Goal: Information Seeking & Learning: Learn about a topic

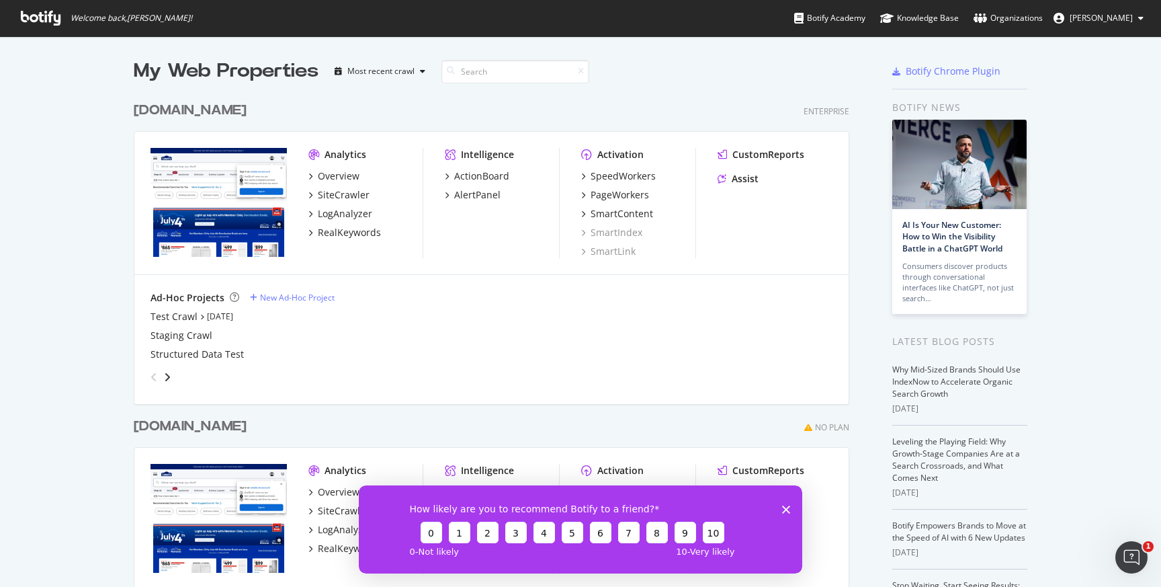
scroll to position [587, 1161]
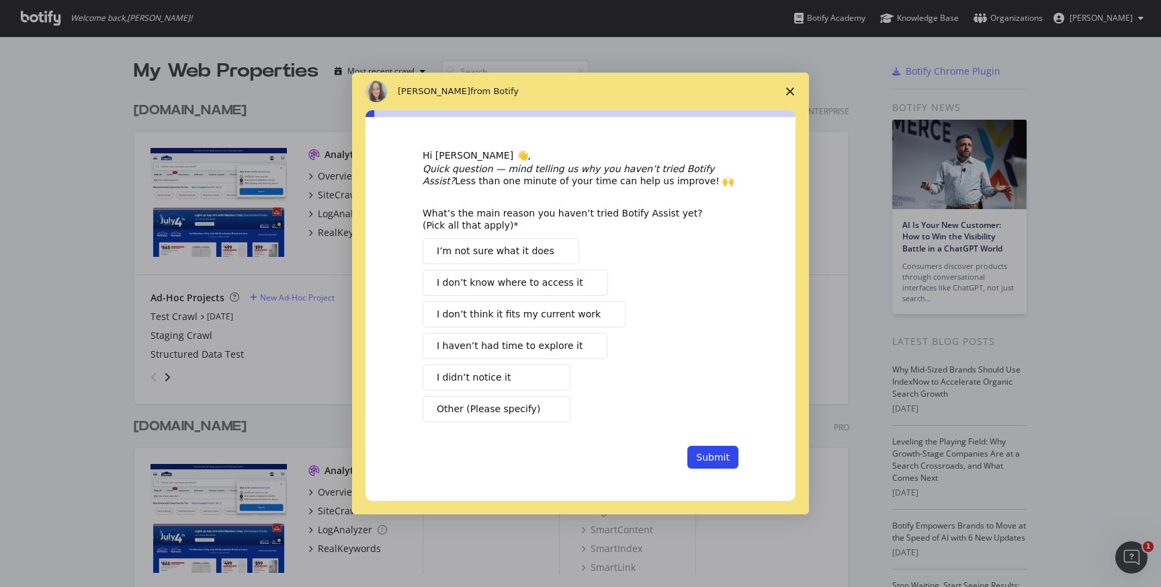
click at [790, 92] on polygon "Close survey" at bounding box center [790, 91] width 8 height 8
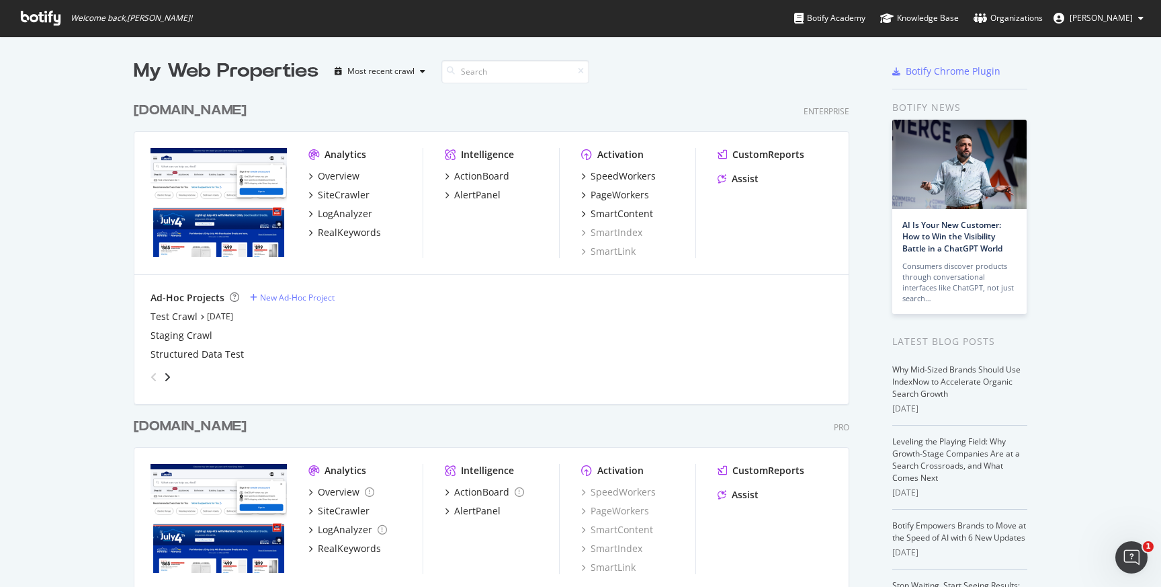
click at [341, 154] on div "Analytics" at bounding box center [346, 154] width 42 height 13
click at [335, 171] on div "Overview" at bounding box center [339, 175] width 42 height 13
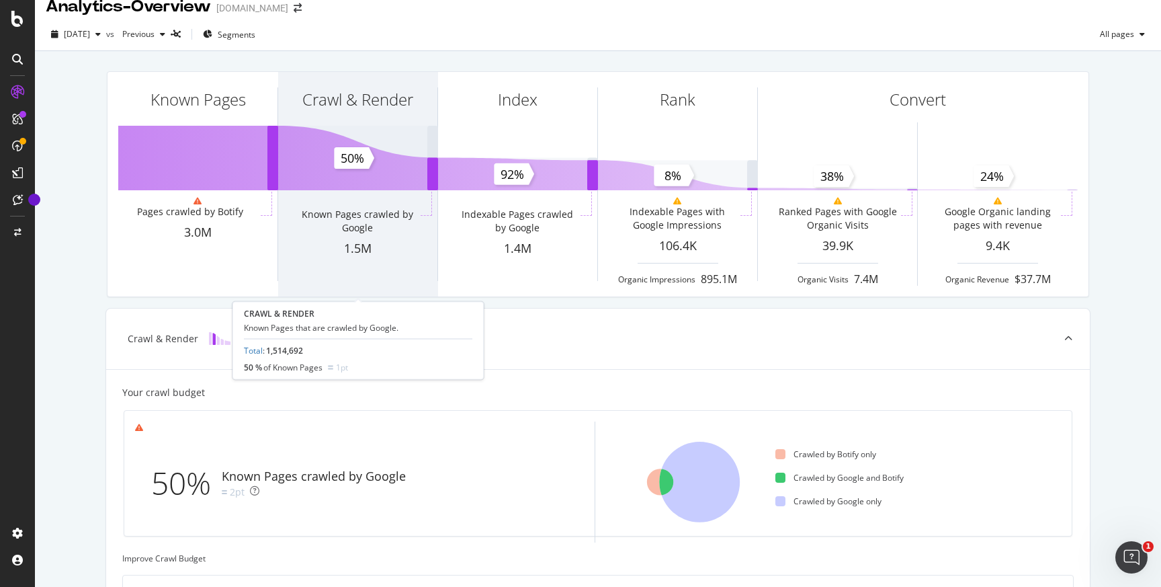
scroll to position [16, 0]
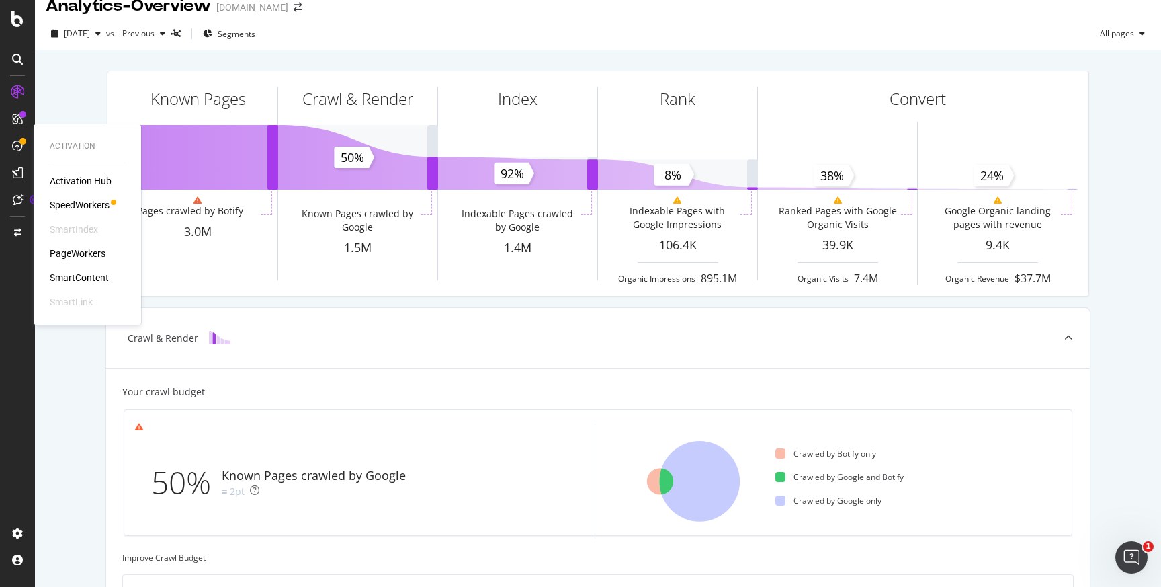
click at [84, 253] on div "PageWorkers" at bounding box center [78, 253] width 56 height 13
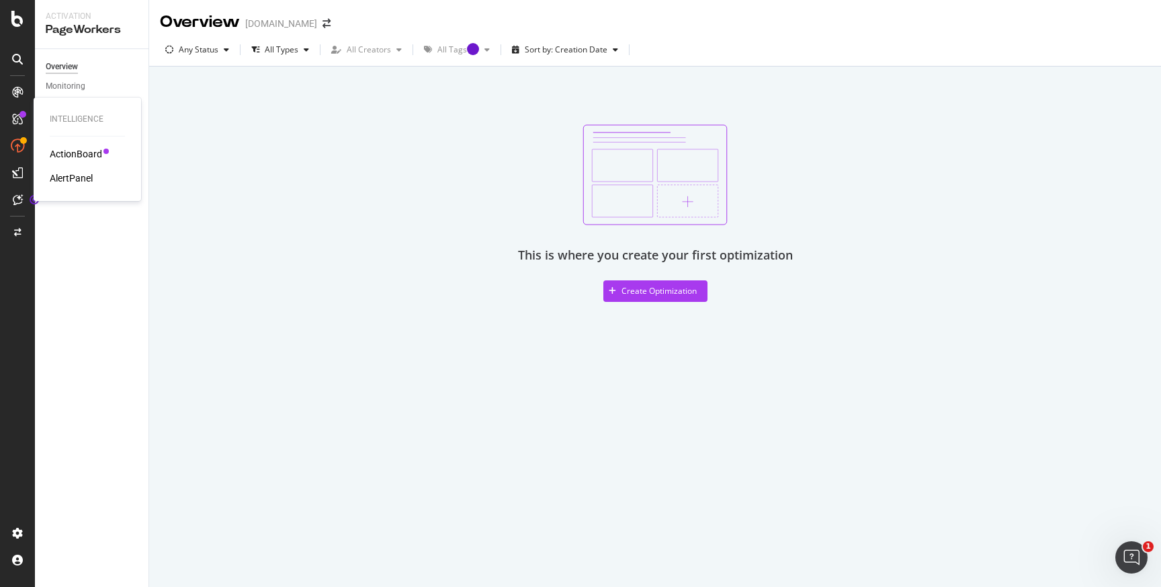
click at [19, 114] on icon at bounding box center [17, 119] width 11 height 11
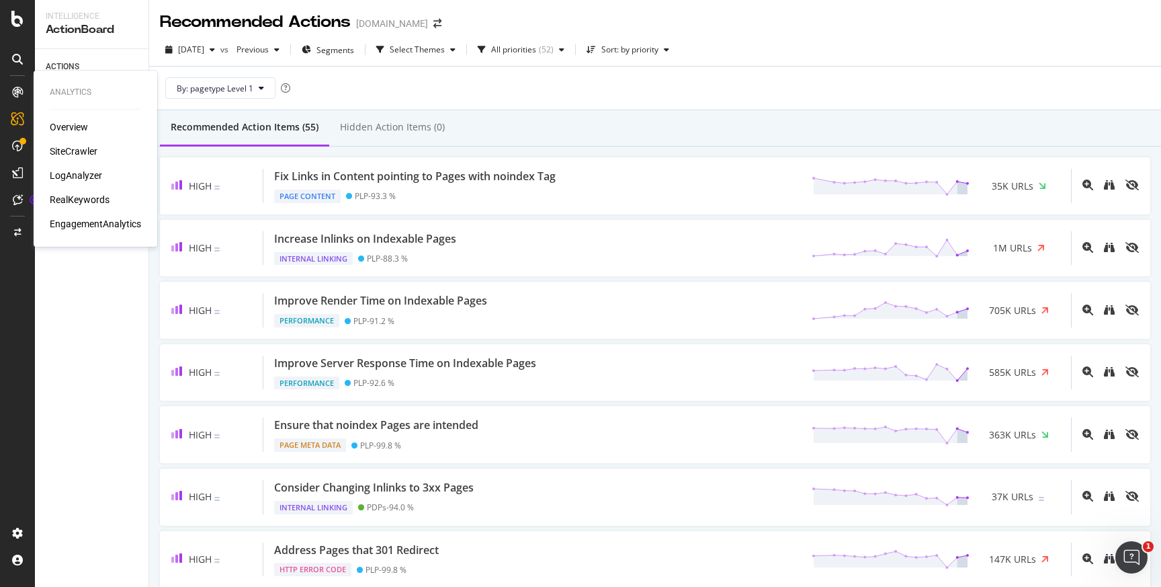
click at [98, 223] on div "EngagementAnalytics" at bounding box center [95, 223] width 91 height 13
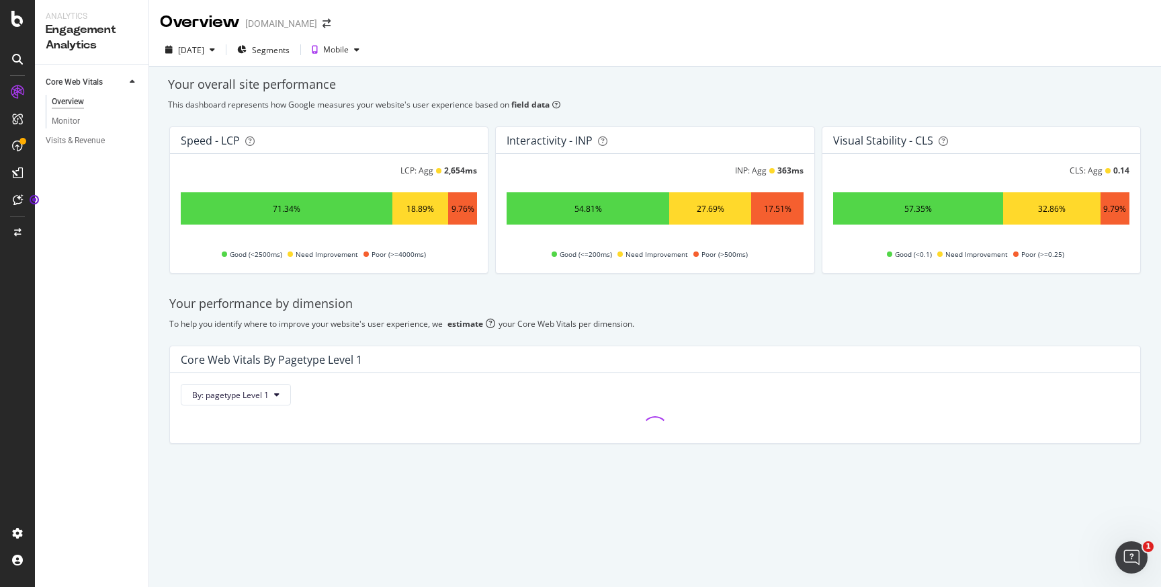
click at [17, 93] on icon at bounding box center [17, 91] width 13 height 13
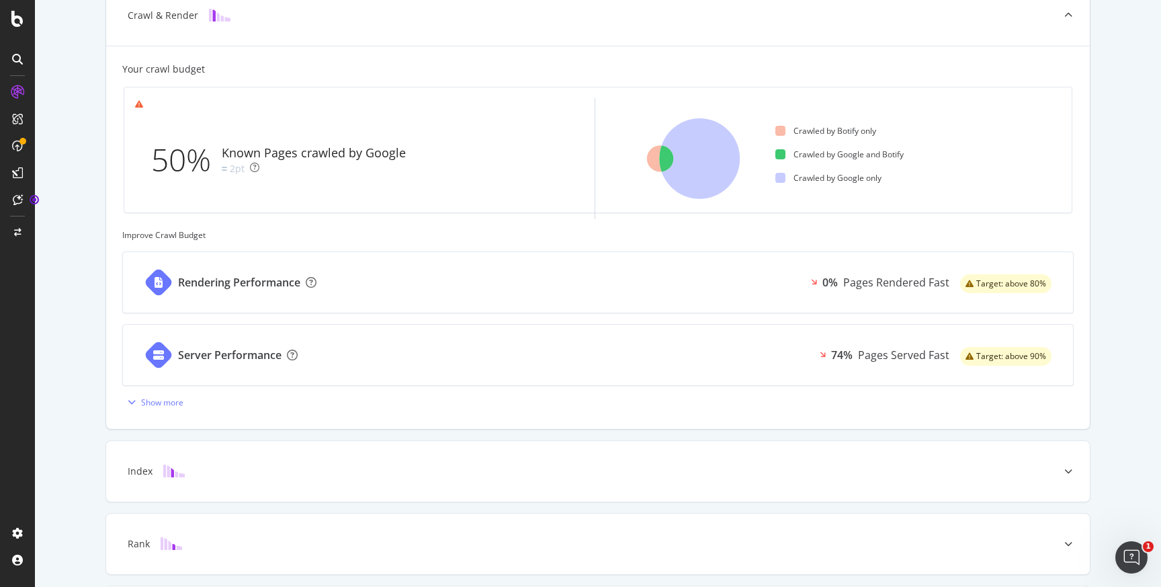
scroll to position [457, 0]
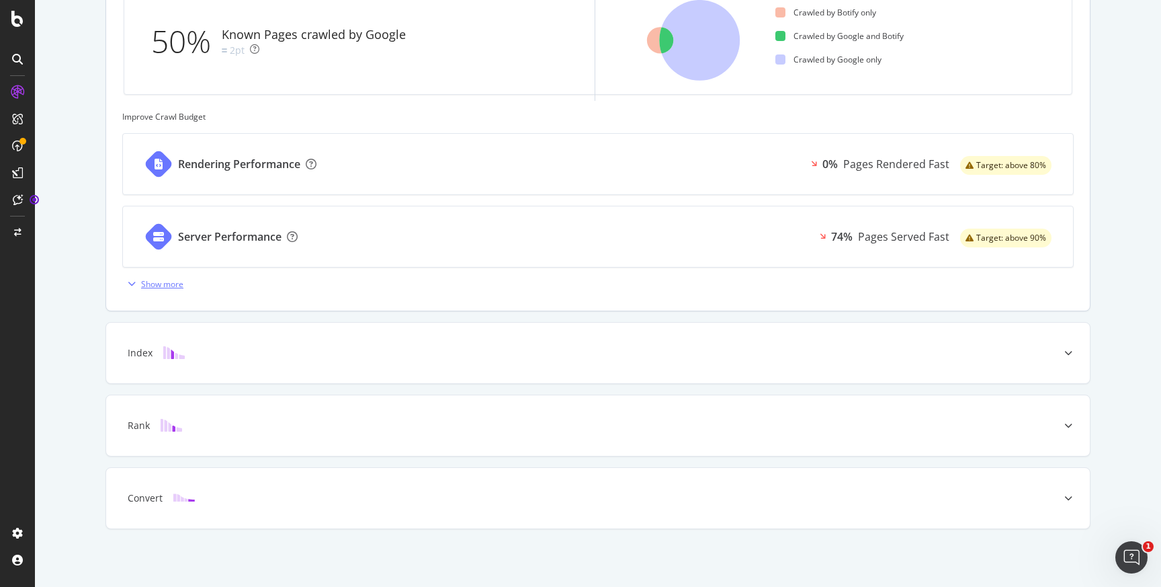
click at [151, 280] on div "Show more" at bounding box center [162, 283] width 42 height 11
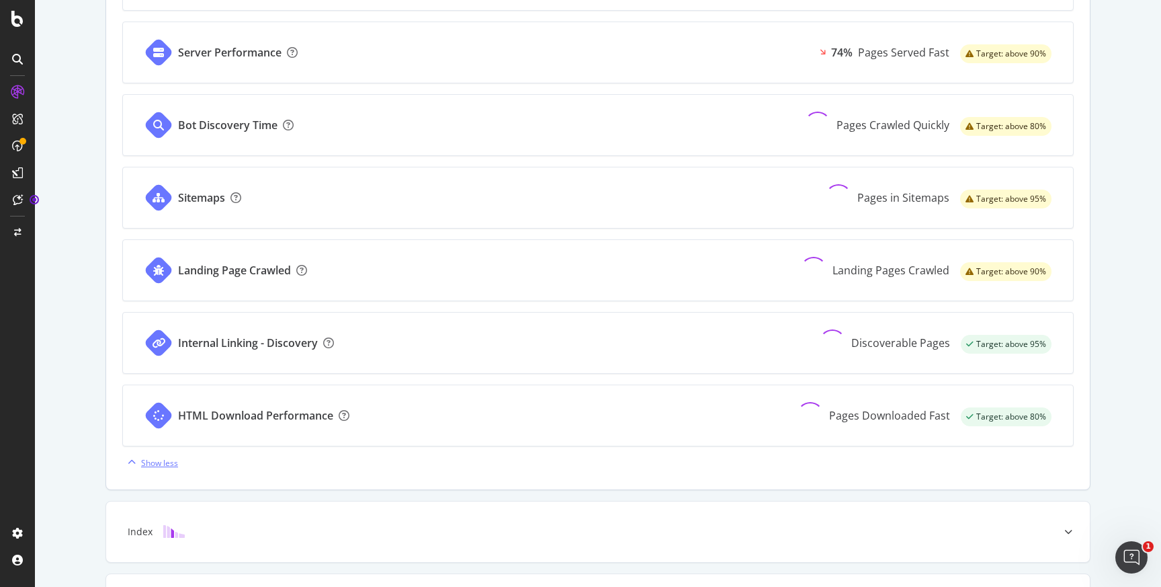
scroll to position [820, 0]
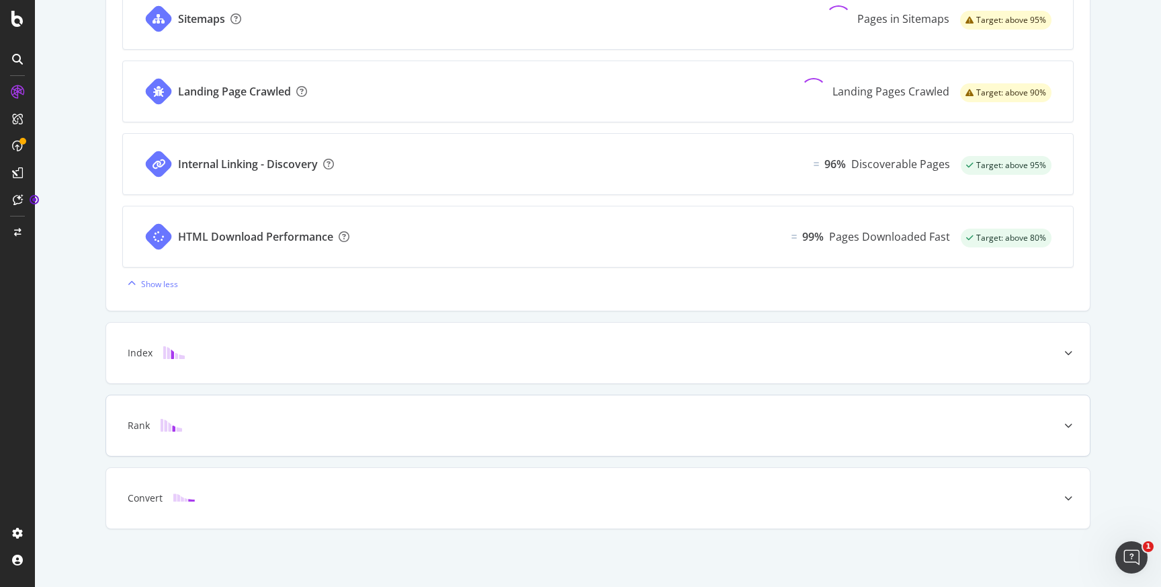
click at [1065, 435] on div at bounding box center [1068, 425] width 43 height 60
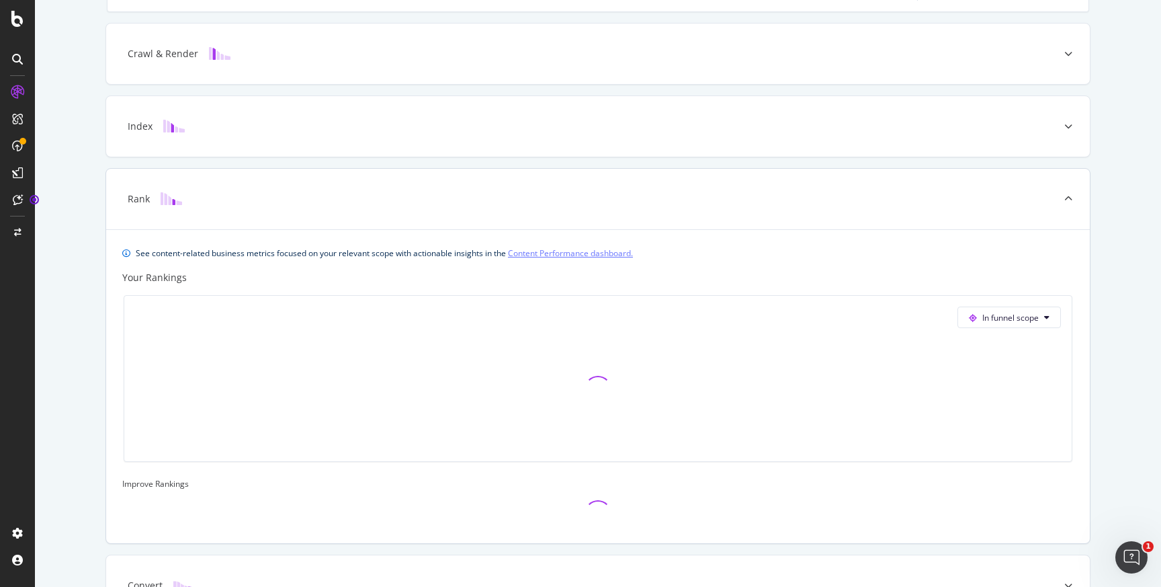
scroll to position [298, 0]
click at [594, 253] on link "Content Performance dashboard." at bounding box center [570, 255] width 125 height 14
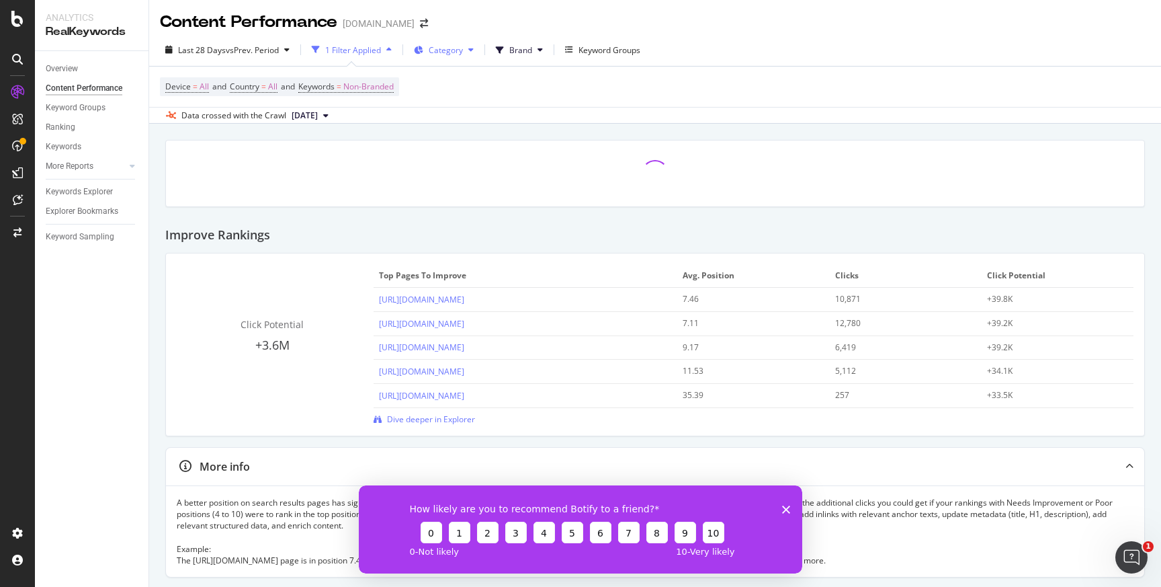
click at [468, 43] on button "Category" at bounding box center [444, 50] width 71 height 22
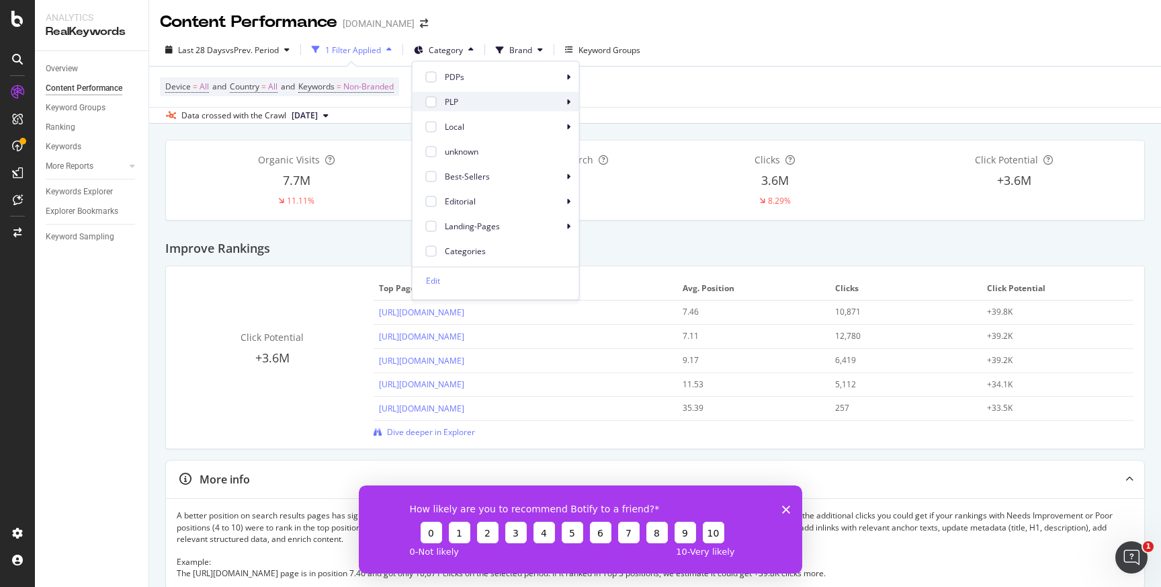
click at [566, 102] on div "PLP" at bounding box center [496, 101] width 167 height 19
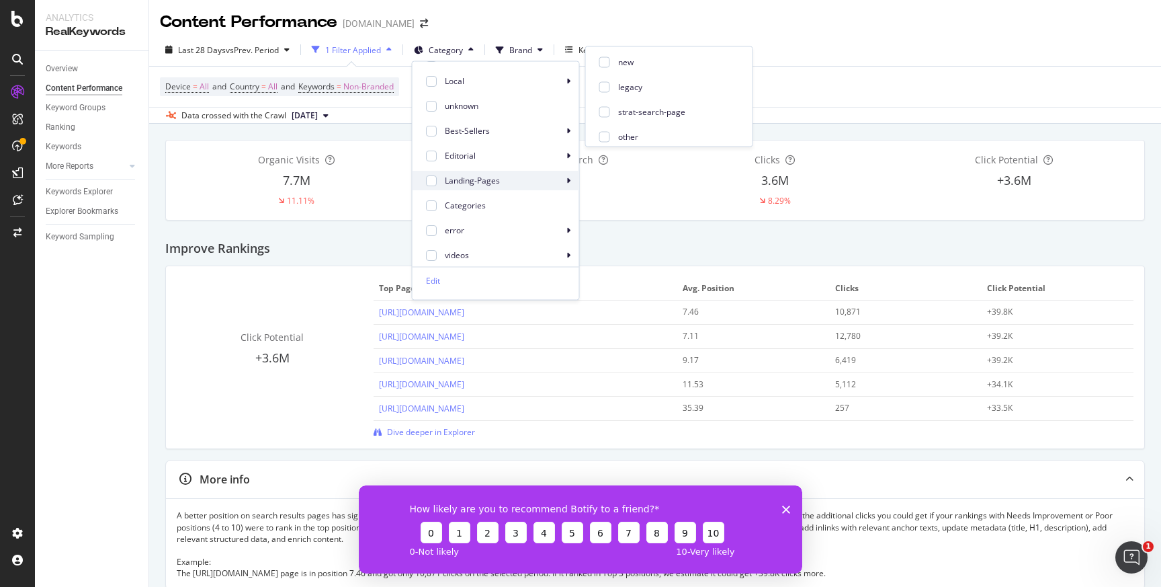
scroll to position [48, 0]
click at [560, 154] on div "Editorial" at bounding box center [496, 152] width 167 height 19
click at [604, 157] on div at bounding box center [605, 158] width 11 height 11
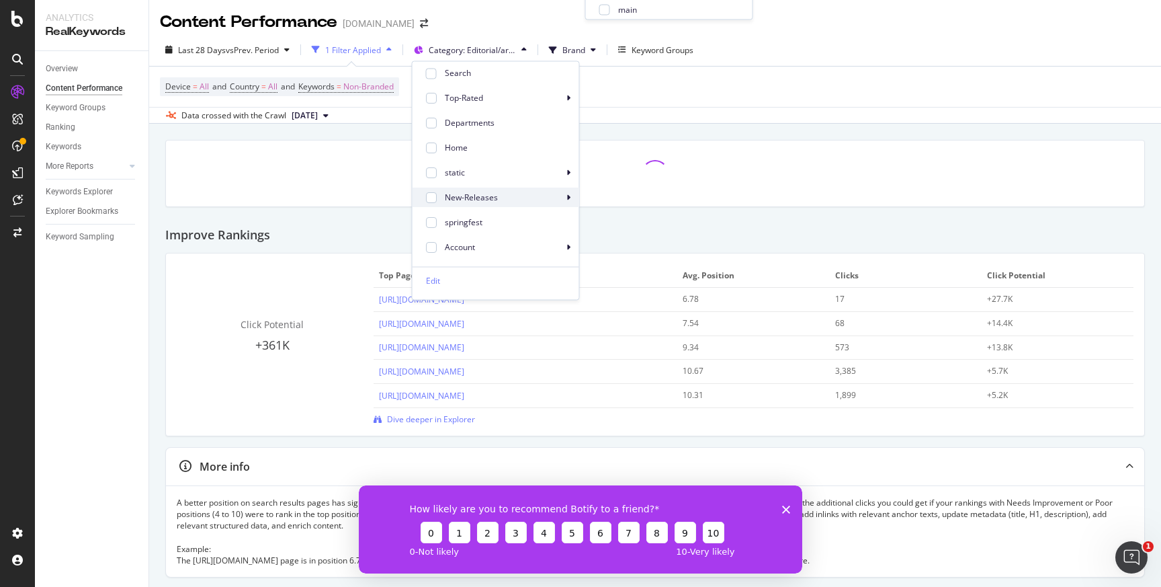
scroll to position [280, 0]
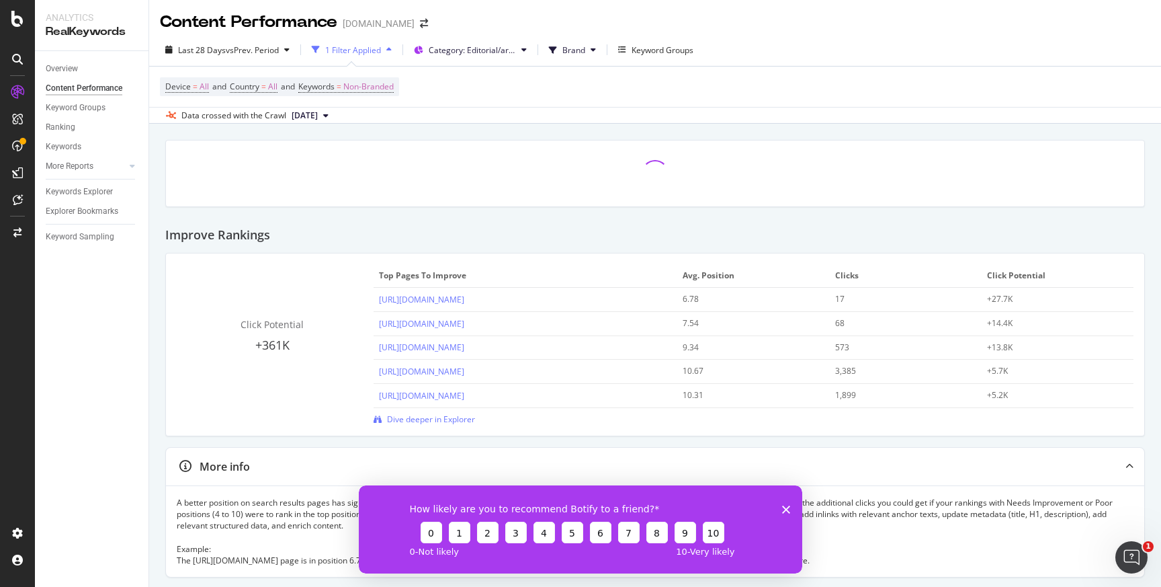
click at [175, 386] on div "Click Potential +361K Top pages to improve Avg. Position Clicks Click Potential…" at bounding box center [655, 344] width 979 height 182
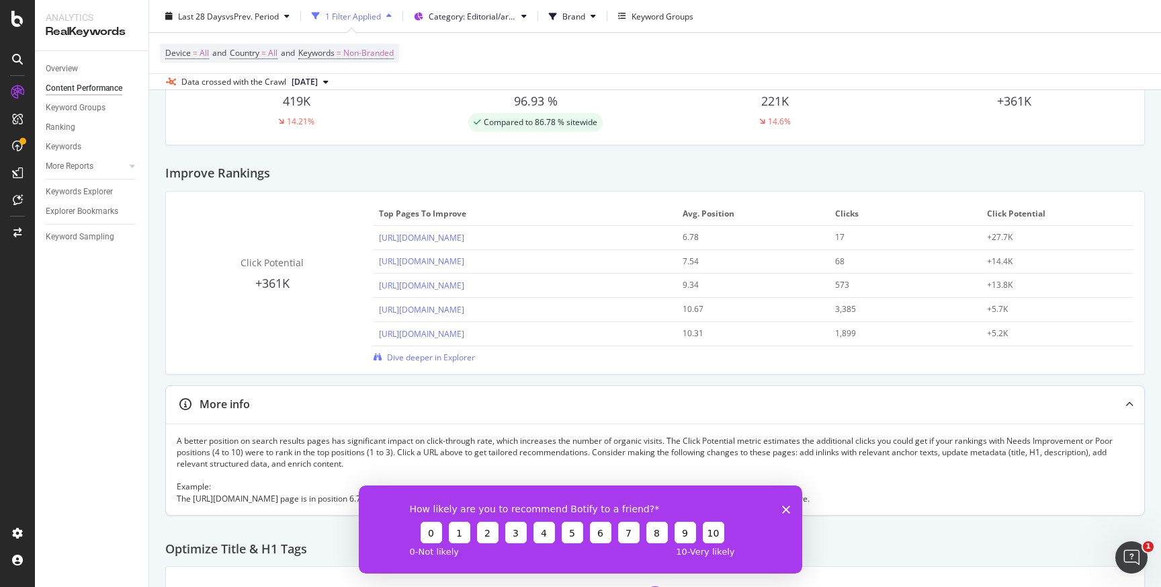
scroll to position [0, 0]
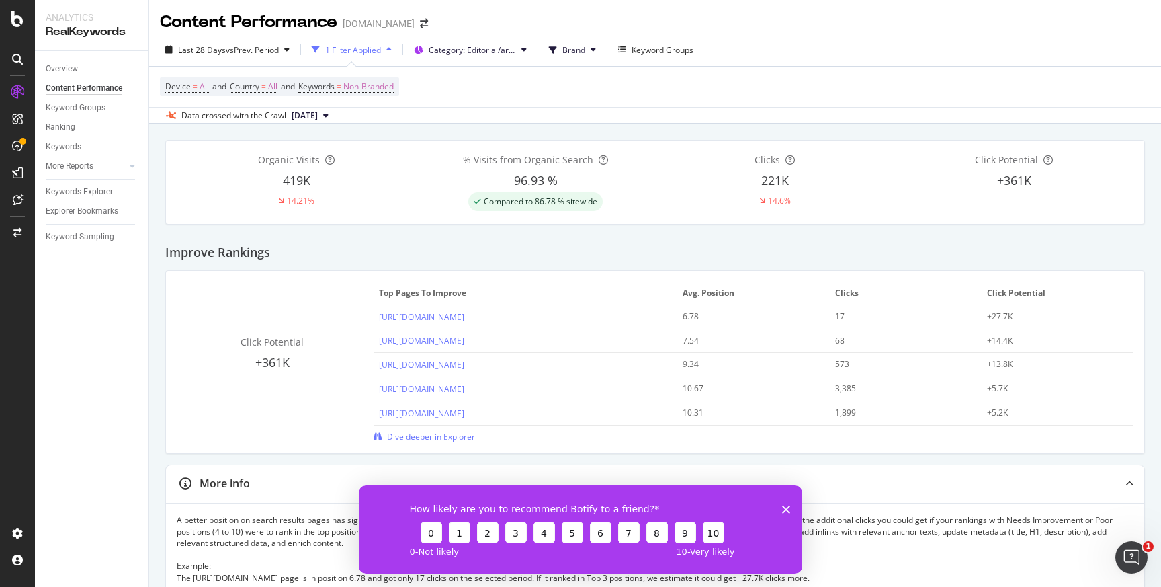
click at [793, 505] on div "How likely are you to recommend Botify to a friend? 0 1 2 3 4 5 6 7 8 9 10 0 - …" at bounding box center [581, 529] width 444 height 88
click at [784, 506] on polygon "Close survey" at bounding box center [786, 509] width 8 height 8
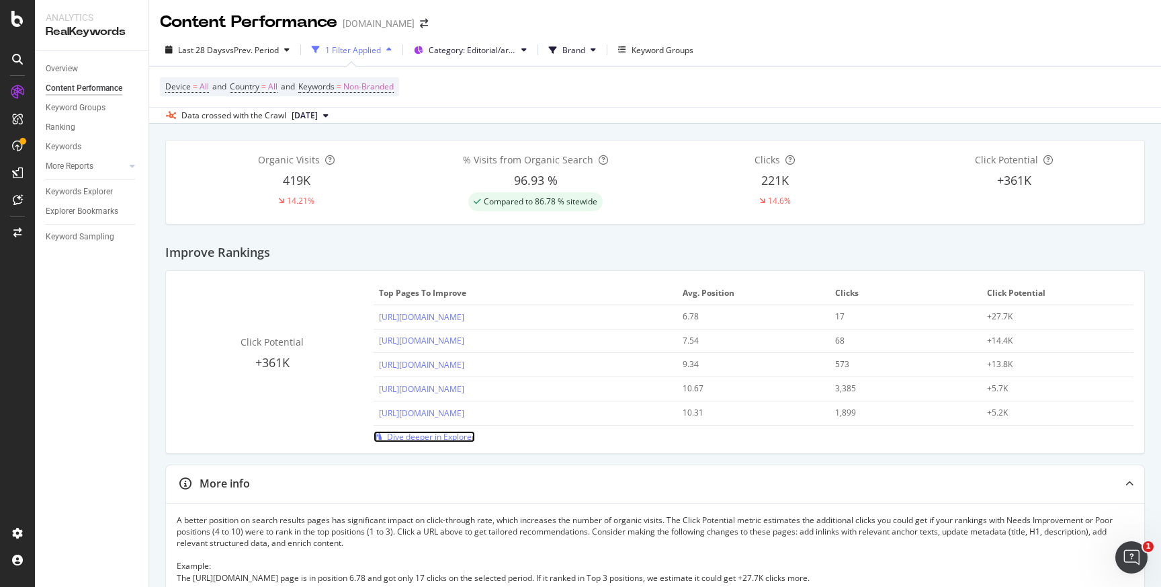
click at [462, 442] on span "Dive deeper in Explorer" at bounding box center [431, 436] width 88 height 11
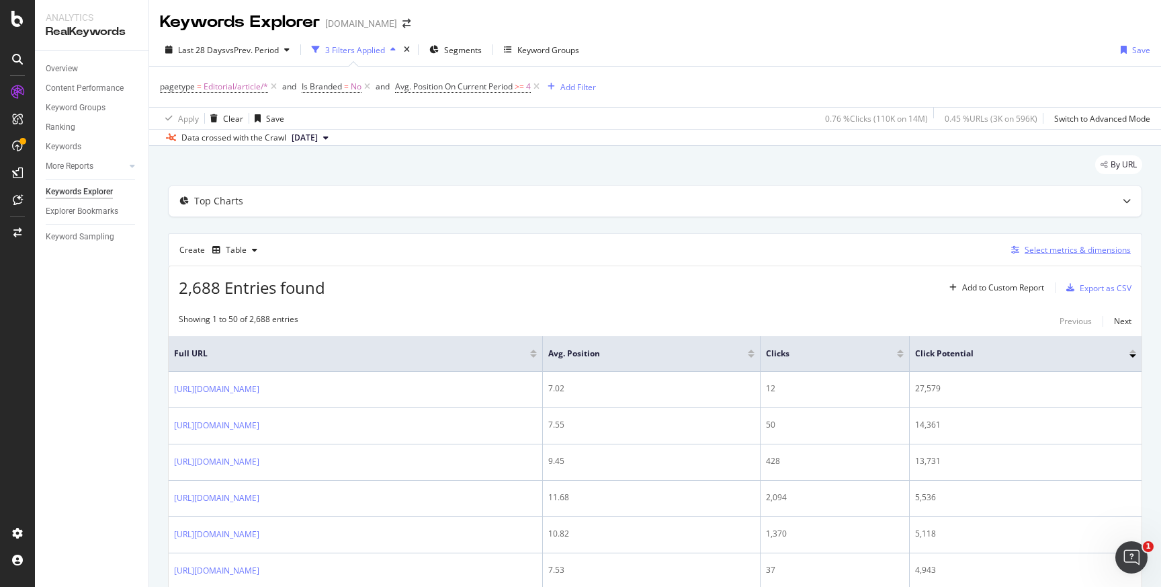
click at [1020, 251] on icon "button" at bounding box center [1016, 250] width 8 height 8
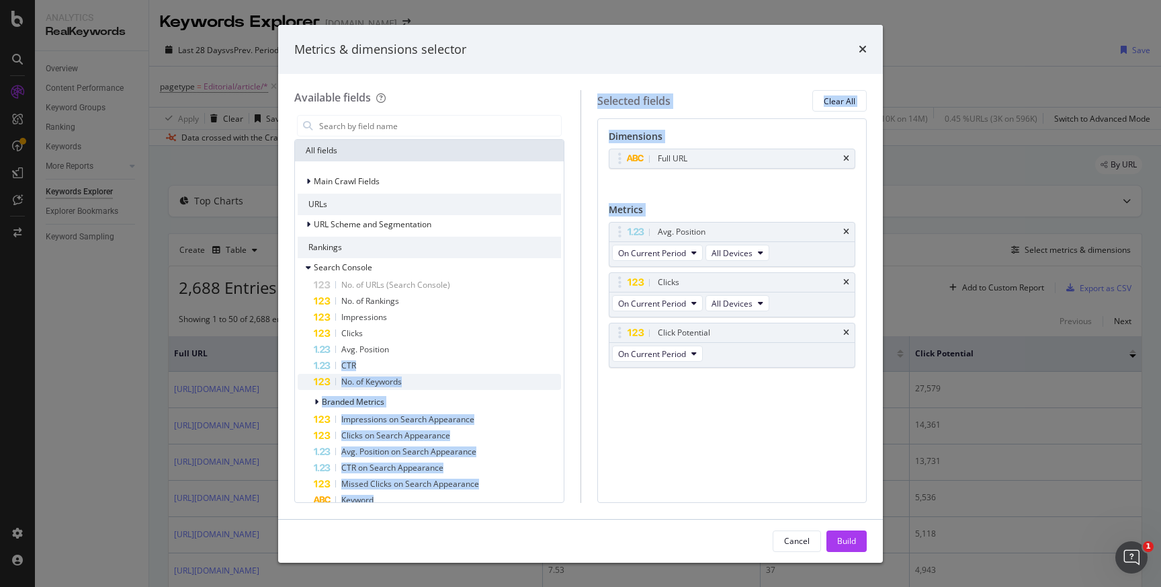
drag, startPoint x: 337, startPoint y: 363, endPoint x: 509, endPoint y: 384, distance: 172.7
click at [649, 374] on div "Available fields All fields Main Crawl Fields URLs URL Scheme and Segmentation …" at bounding box center [580, 296] width 573 height 412
click at [366, 381] on span "No. of Keywords" at bounding box center [371, 381] width 60 height 11
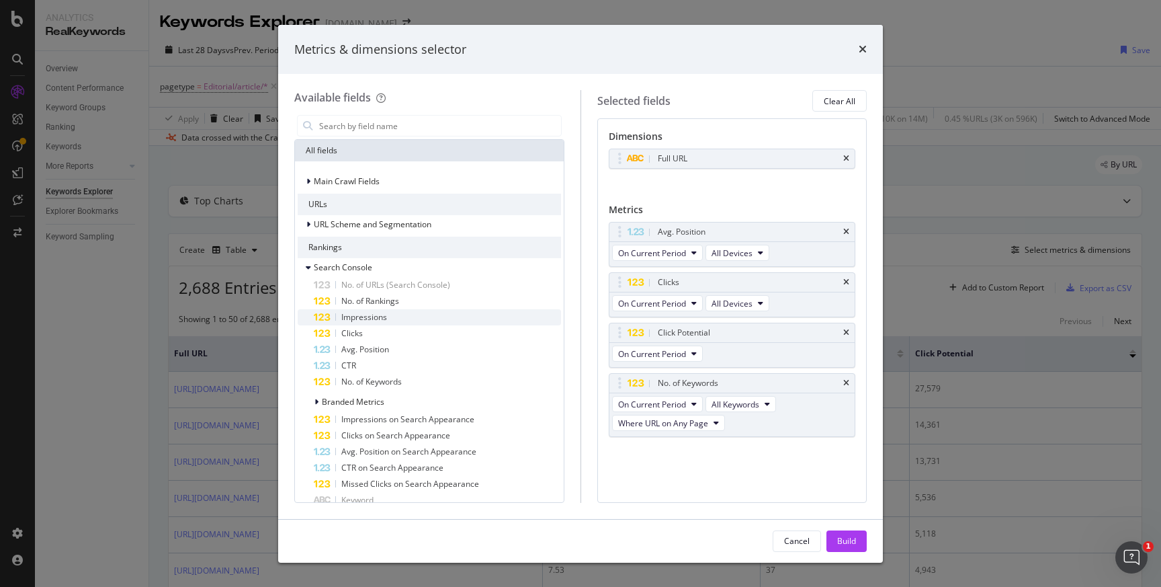
click at [376, 315] on span "Impressions" at bounding box center [364, 316] width 46 height 11
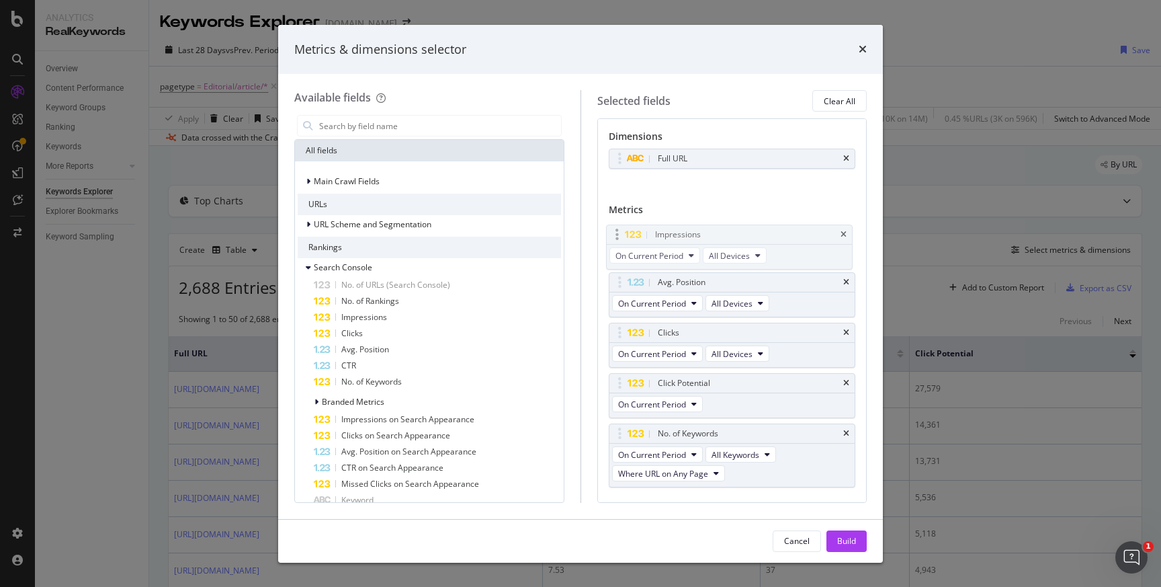
drag, startPoint x: 736, startPoint y: 450, endPoint x: 733, endPoint y: 232, distance: 217.8
click at [733, 232] on body "Analytics RealKeywords Overview Content Performance Keyword Groups Ranking Keyw…" at bounding box center [580, 293] width 1161 height 587
click at [717, 338] on body "Analytics RealKeywords Overview Content Performance Keyword Groups Ranking Keyw…" at bounding box center [580, 293] width 1161 height 587
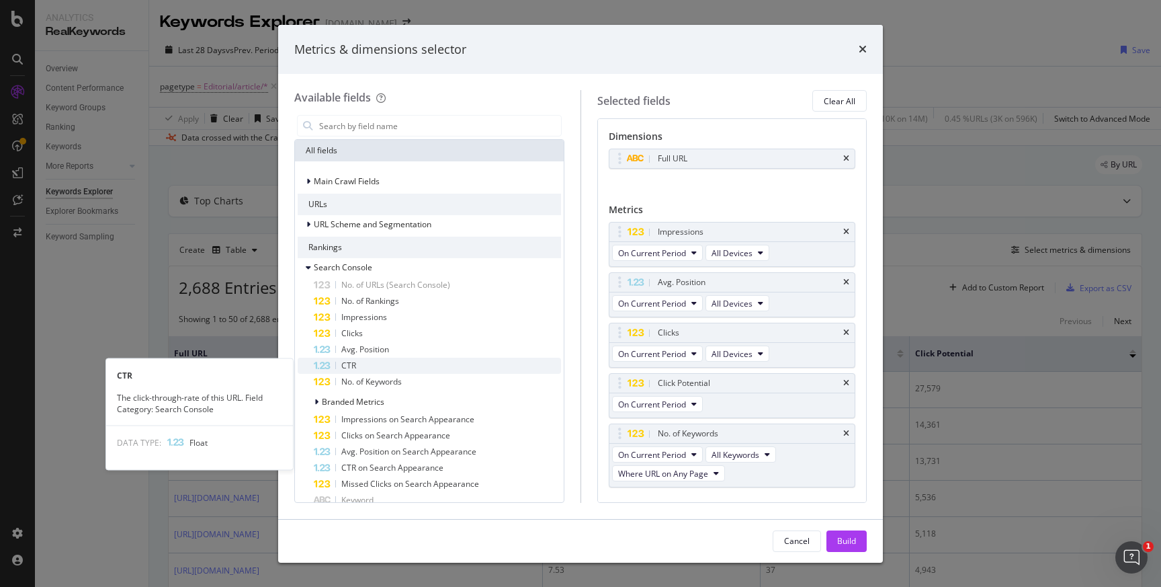
click at [434, 368] on div "CTR" at bounding box center [437, 366] width 247 height 16
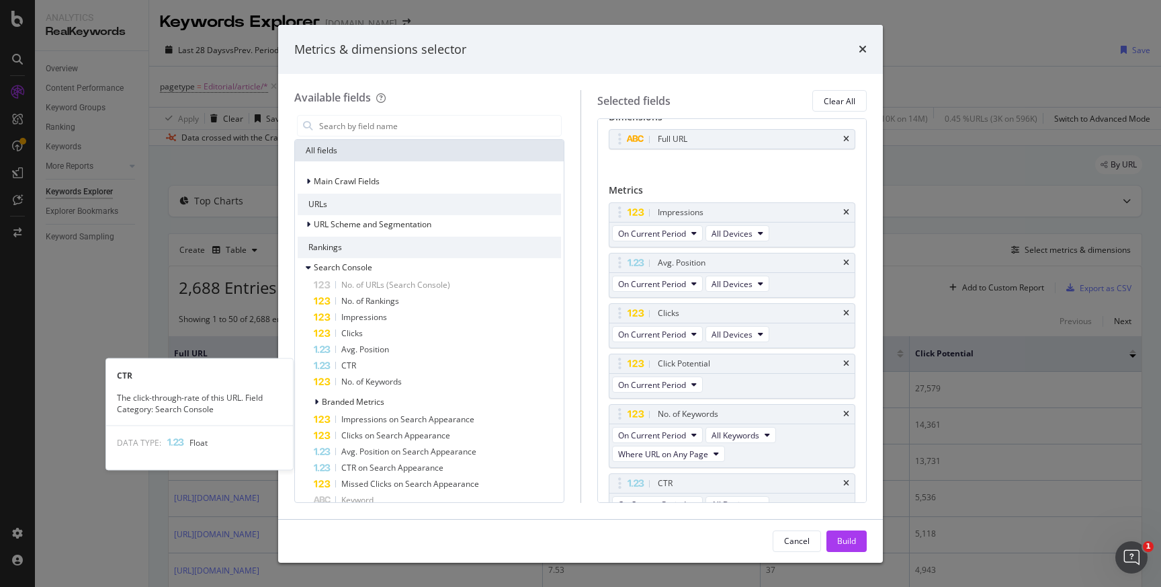
scroll to position [36, 0]
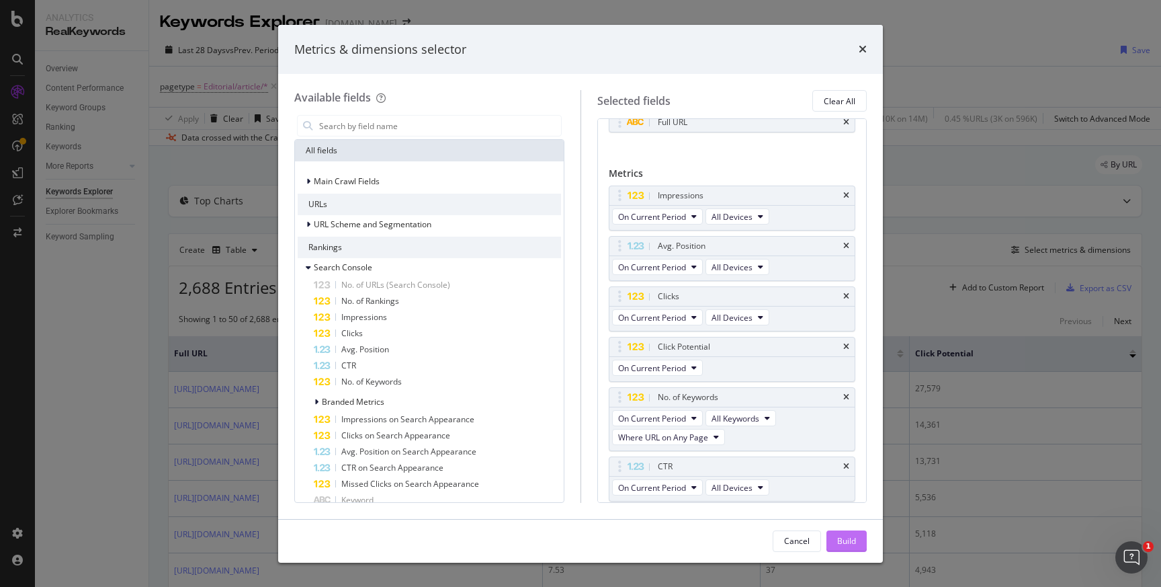
click at [848, 540] on div "Build" at bounding box center [847, 540] width 19 height 11
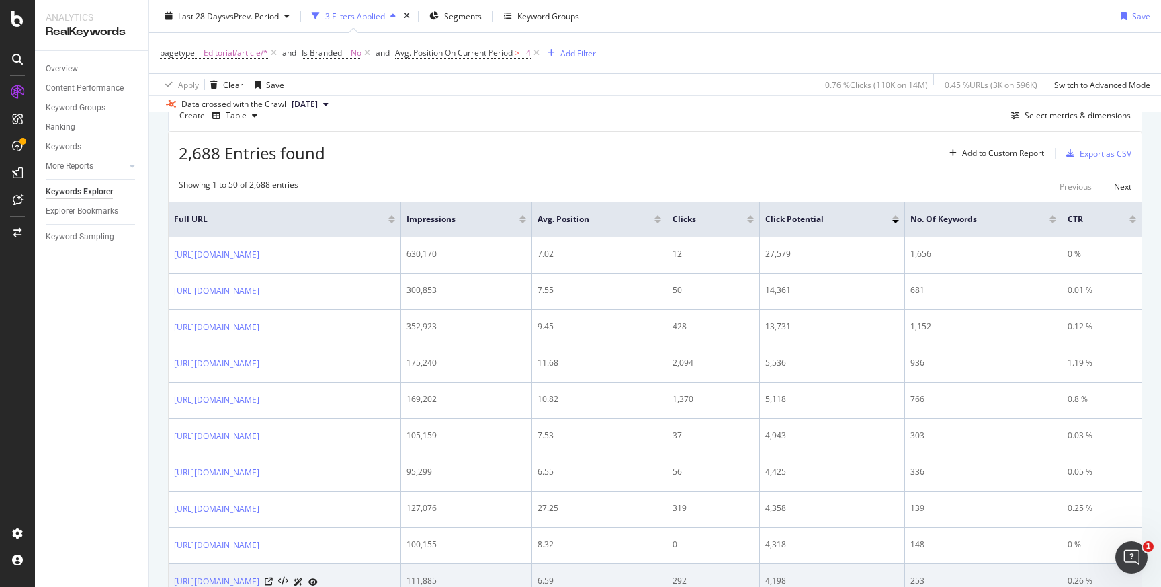
scroll to position [142, 0]
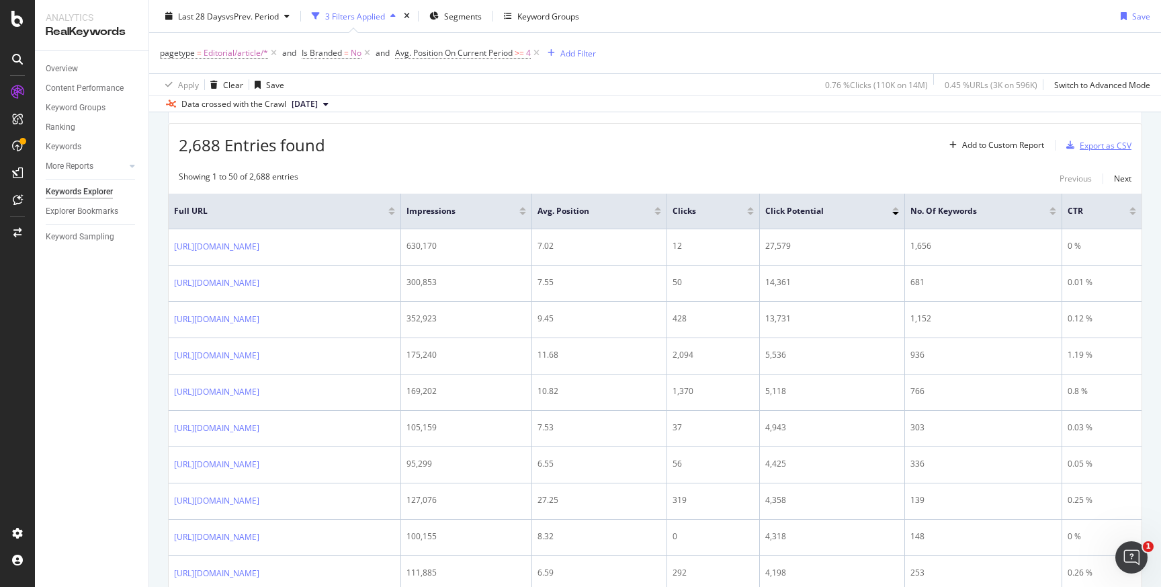
click at [1105, 146] on div "Export as CSV" at bounding box center [1106, 145] width 52 height 11
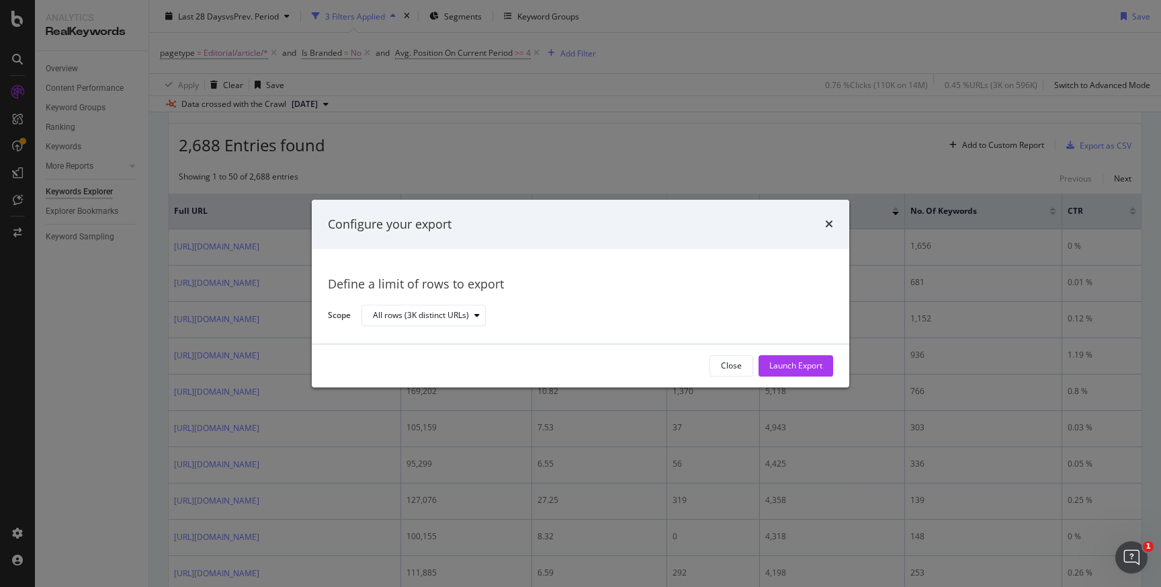
click at [488, 315] on div "All rows (3K distinct URLs)" at bounding box center [592, 316] width 461 height 24
click at [803, 366] on div "Launch Export" at bounding box center [796, 365] width 53 height 11
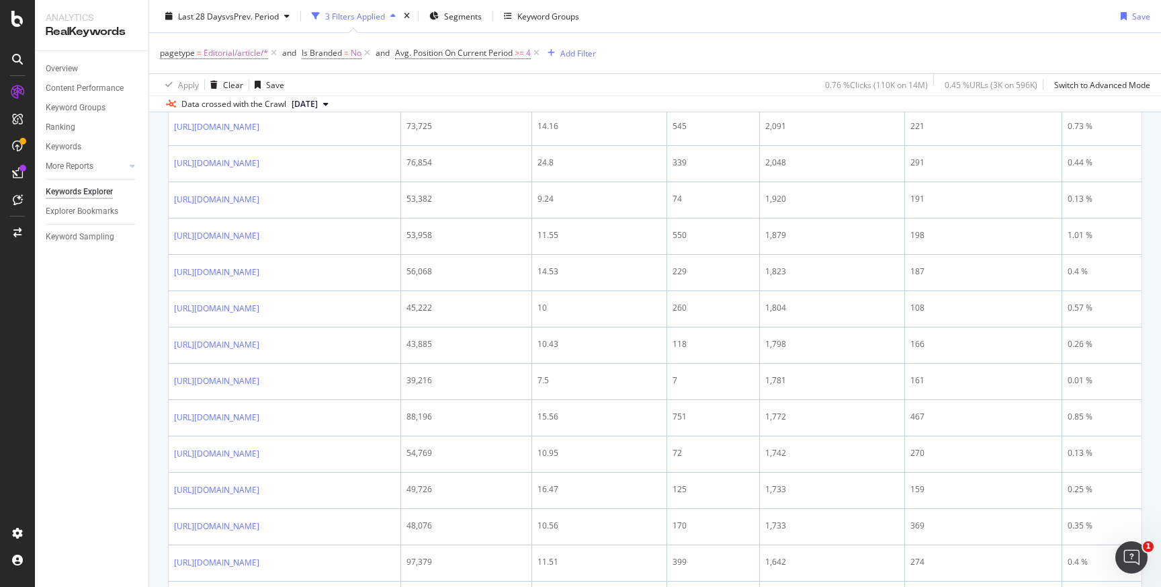
scroll to position [1273, 0]
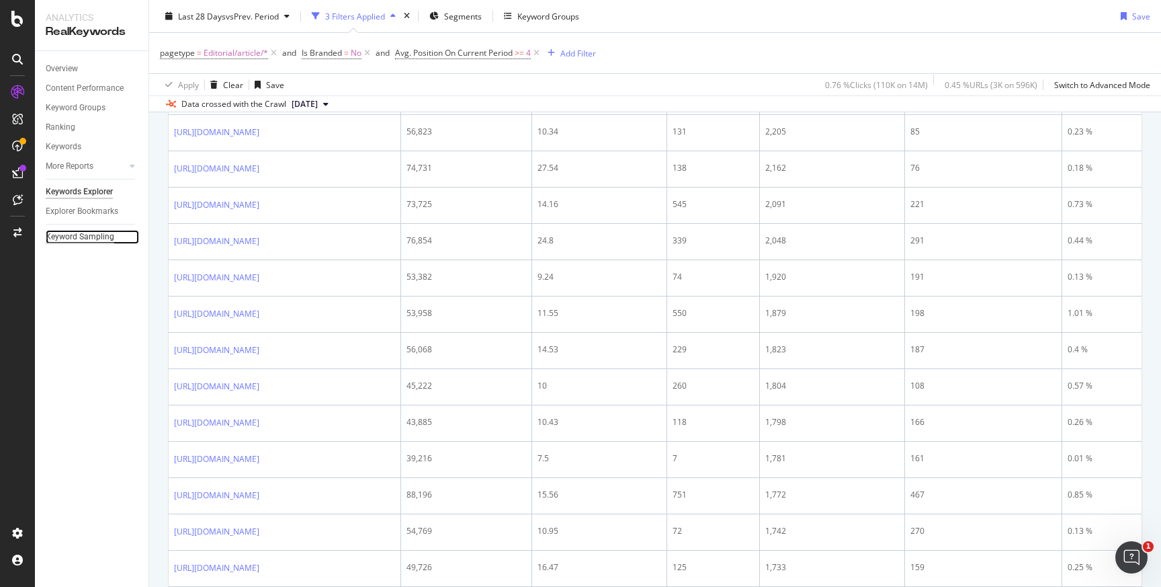
click at [67, 238] on div "Keyword Sampling" at bounding box center [80, 237] width 69 height 14
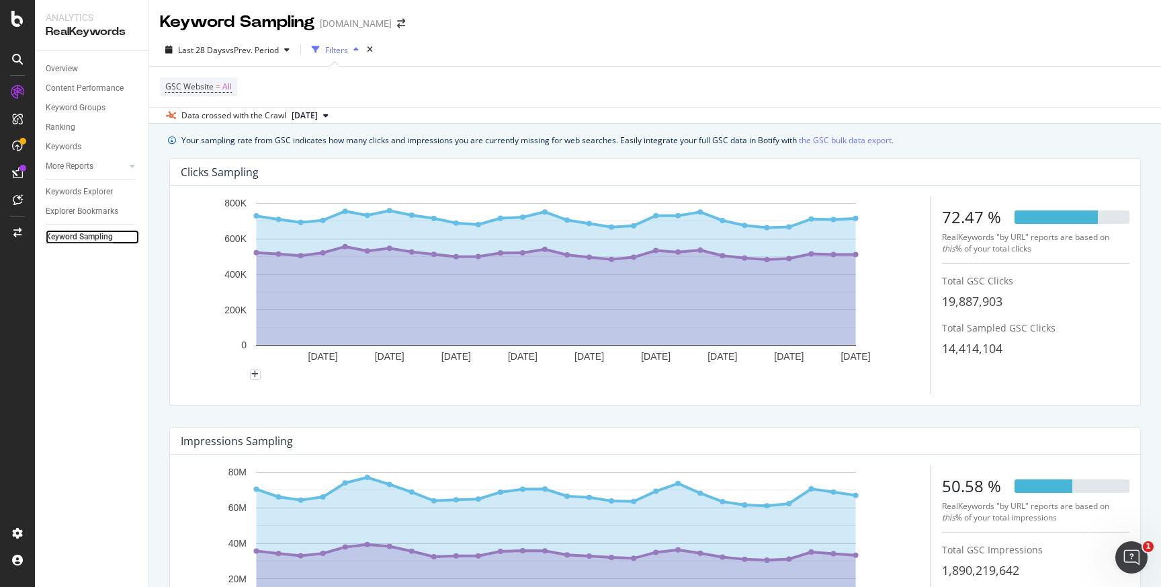
scroll to position [43, 0]
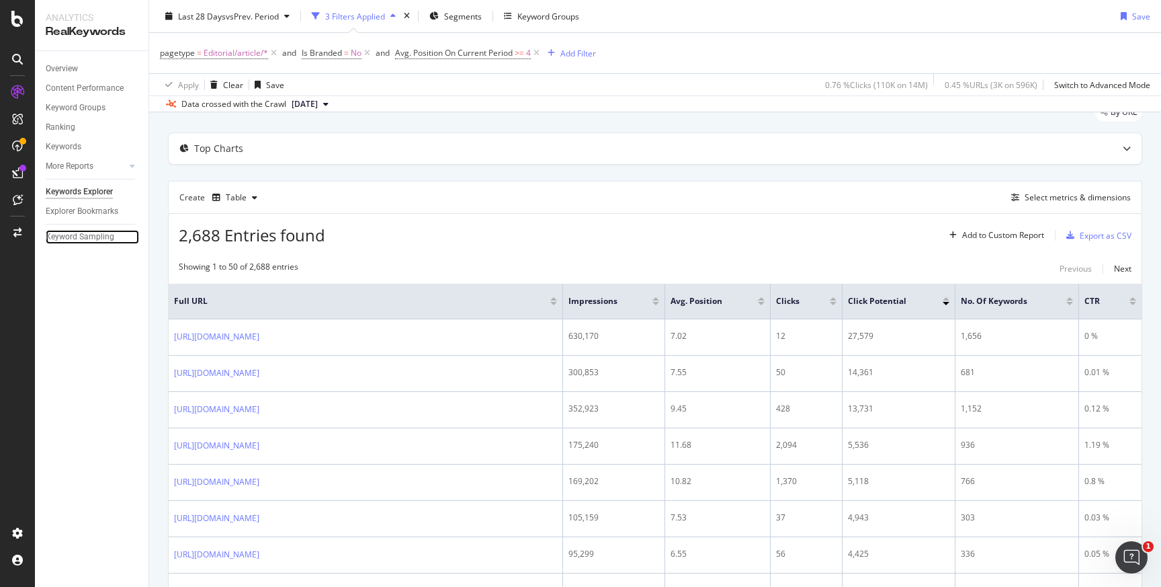
scroll to position [99, 0]
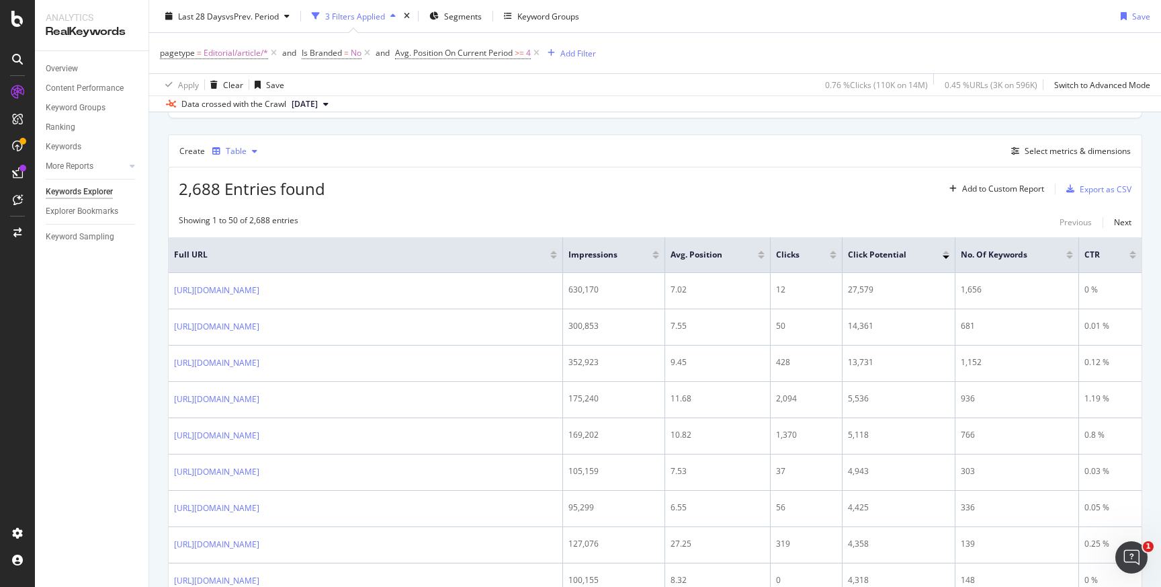
click at [254, 150] on icon "button" at bounding box center [254, 151] width 5 height 8
click at [253, 200] on div "Trend" at bounding box center [250, 196] width 22 height 11
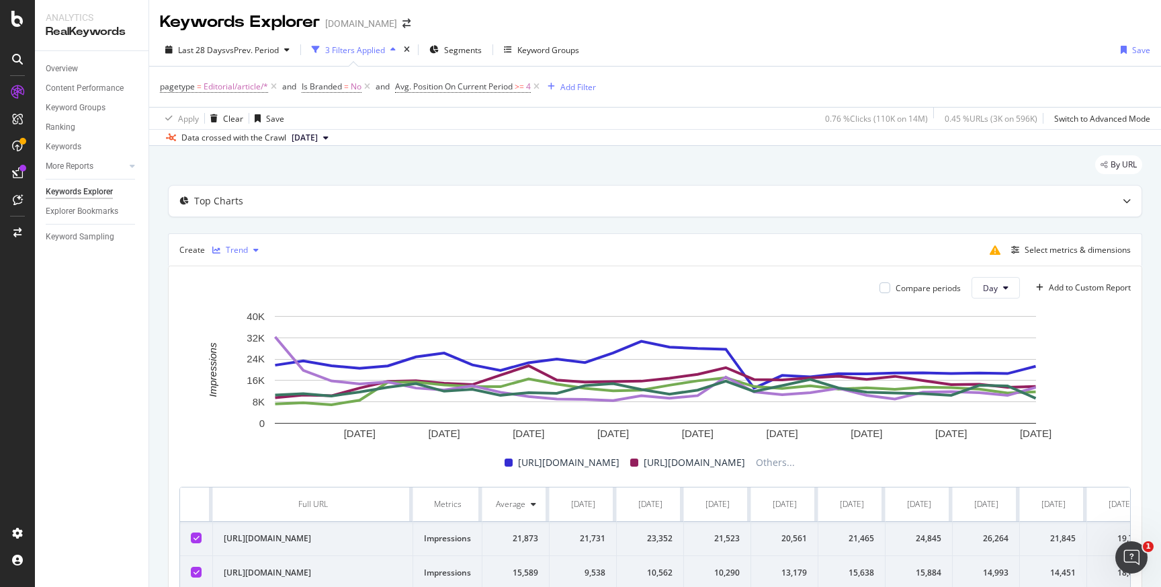
click at [256, 243] on div "Trend" at bounding box center [235, 250] width 57 height 20
click at [245, 385] on div "KPI" at bounding box center [244, 383] width 11 height 11
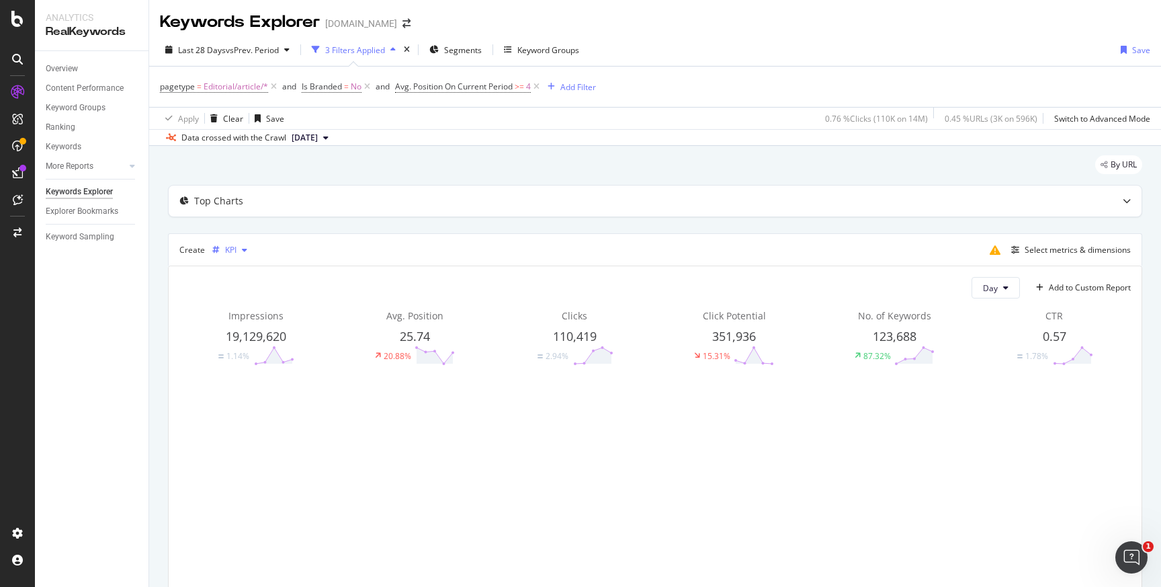
click at [242, 250] on icon "button" at bounding box center [244, 250] width 5 height 8
click at [251, 270] on div "Table" at bounding box center [249, 273] width 21 height 11
